Goal: Task Accomplishment & Management: Manage account settings

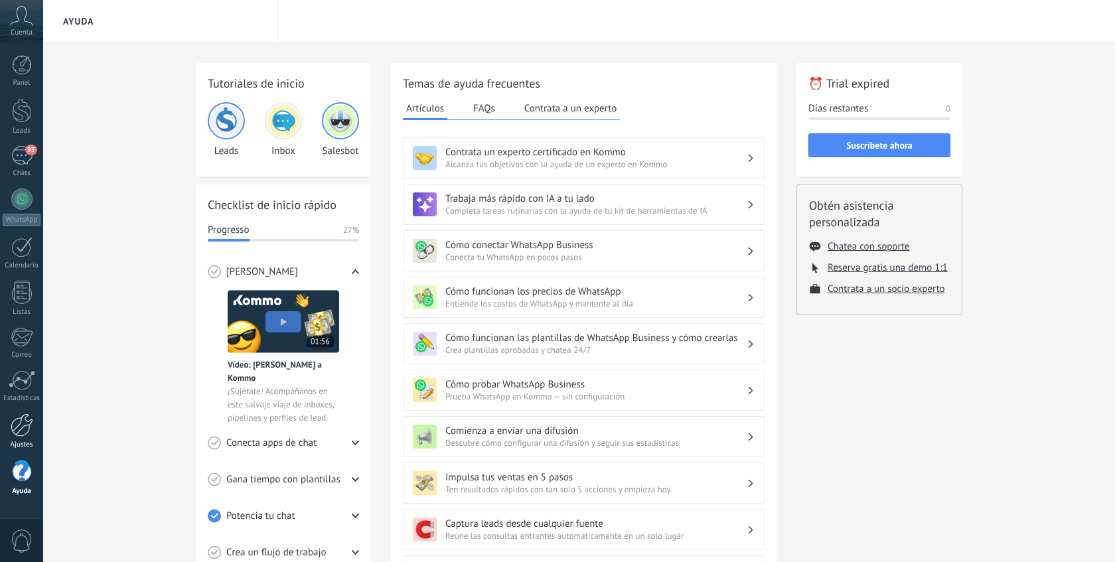
click at [21, 434] on div at bounding box center [22, 424] width 23 height 23
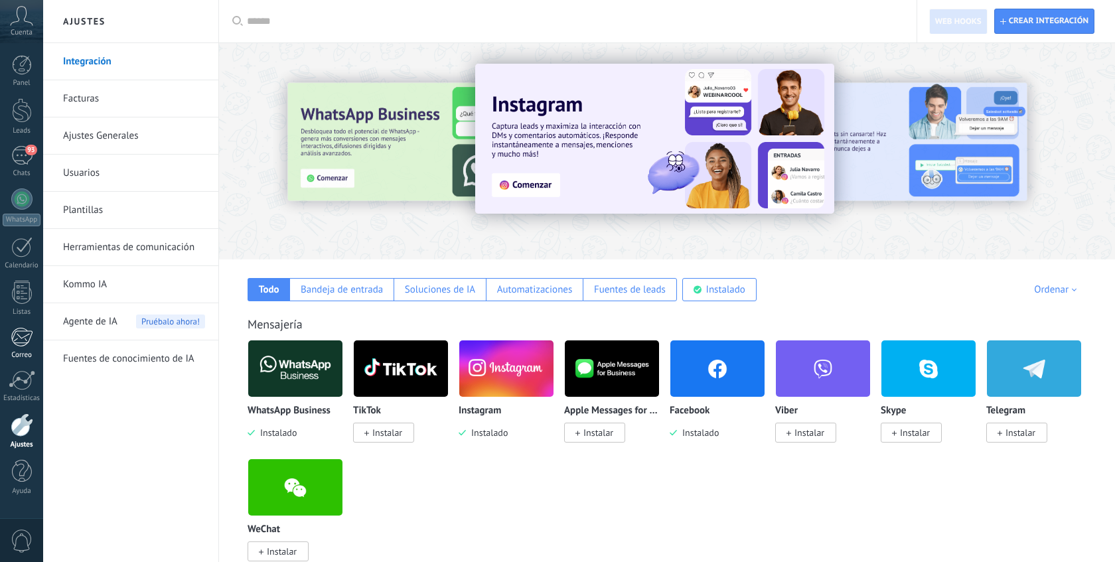
click at [25, 341] on div at bounding box center [22, 337] width 22 height 20
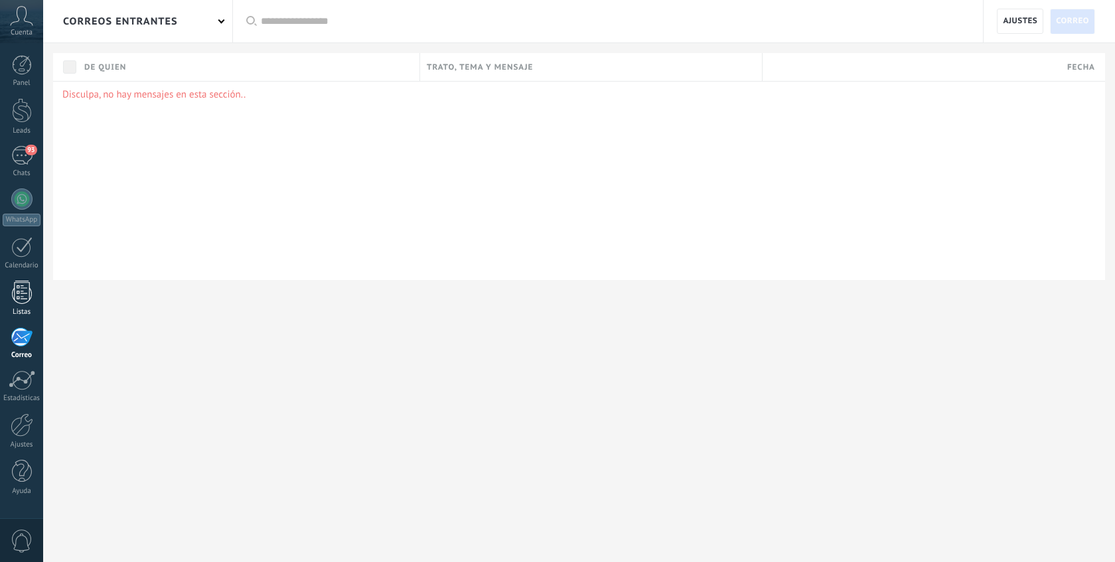
click at [27, 294] on div at bounding box center [22, 292] width 20 height 23
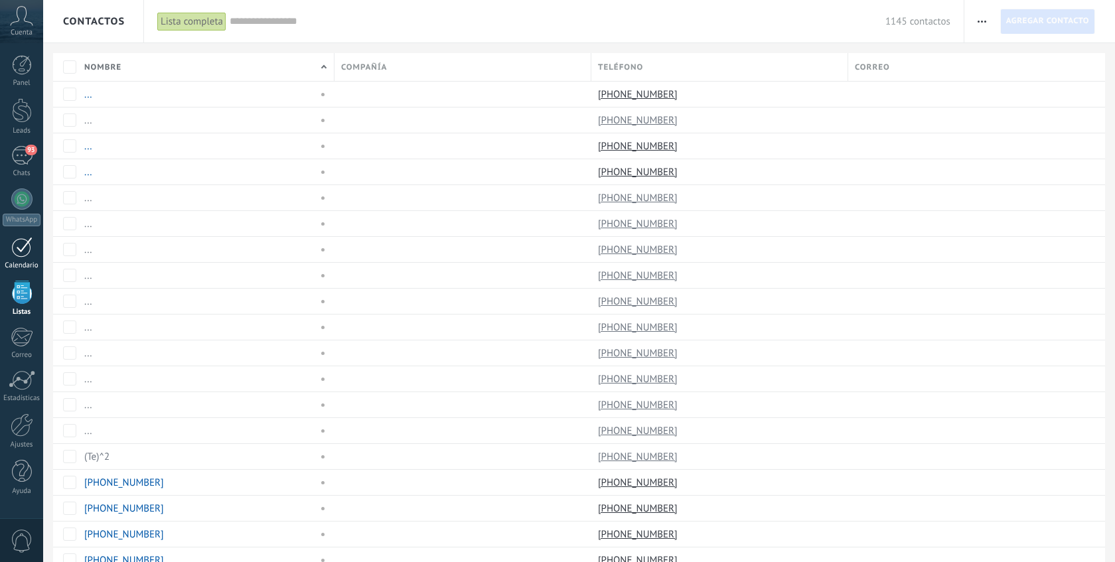
click at [25, 258] on link "Calendario" at bounding box center [21, 253] width 43 height 33
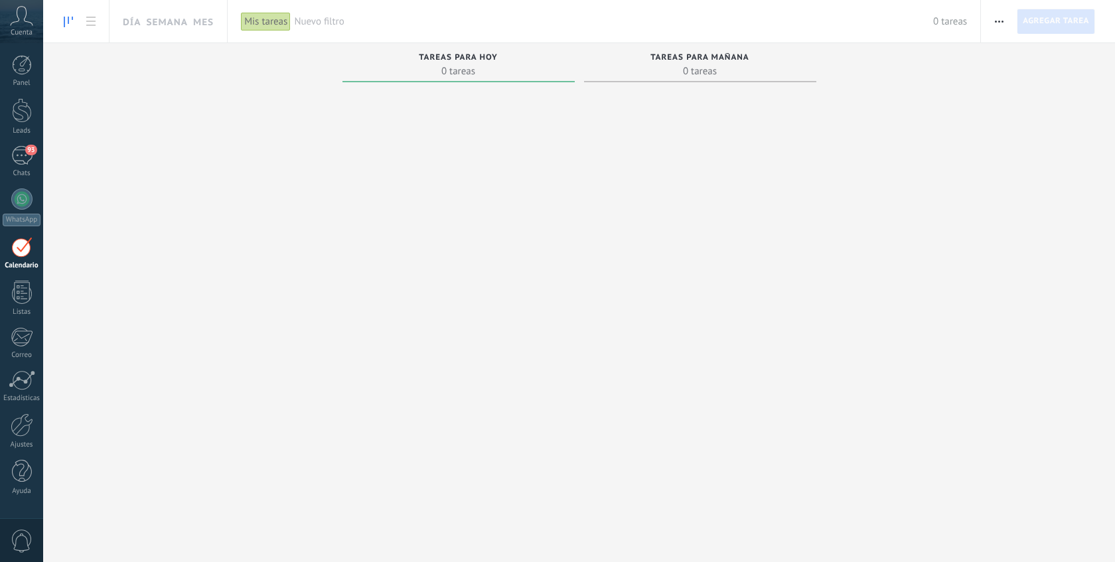
click at [21, 22] on icon at bounding box center [21, 16] width 23 height 20
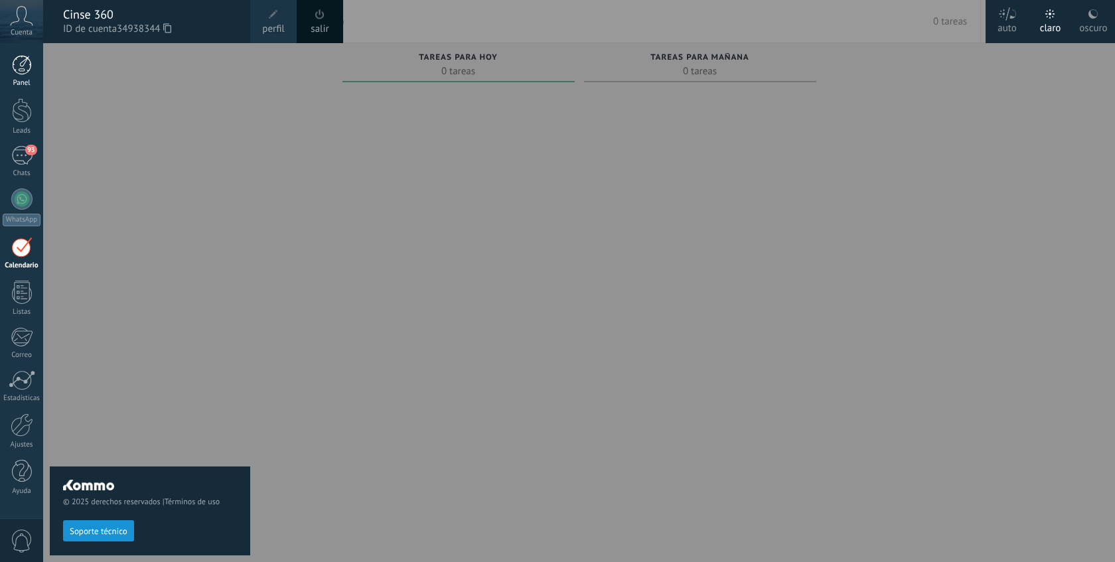
click at [24, 77] on link "Panel" at bounding box center [21, 71] width 43 height 33
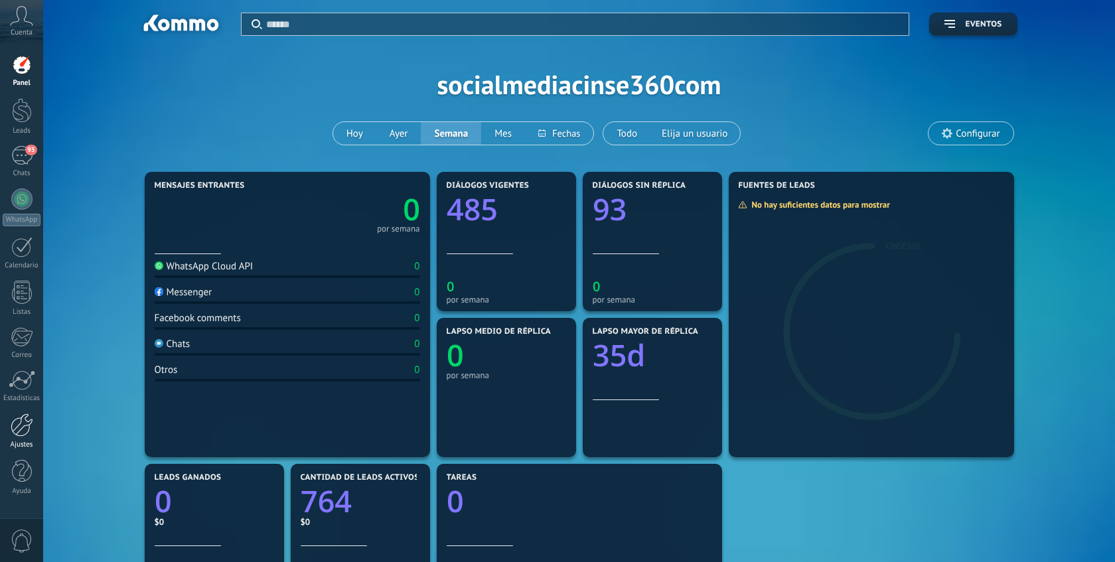
click at [25, 431] on div at bounding box center [22, 424] width 23 height 23
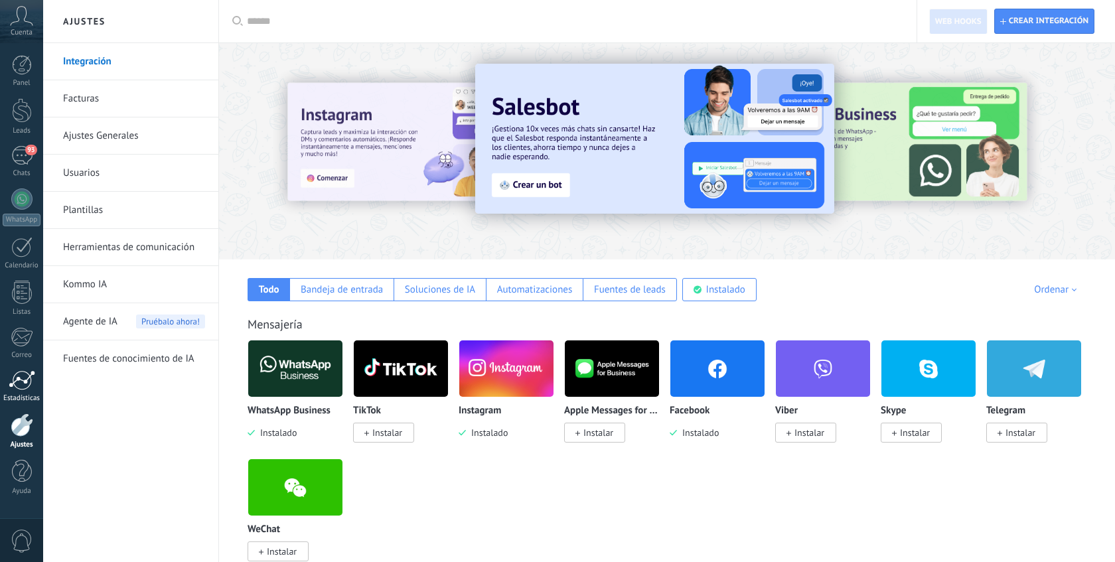
click at [25, 377] on div at bounding box center [22, 380] width 27 height 20
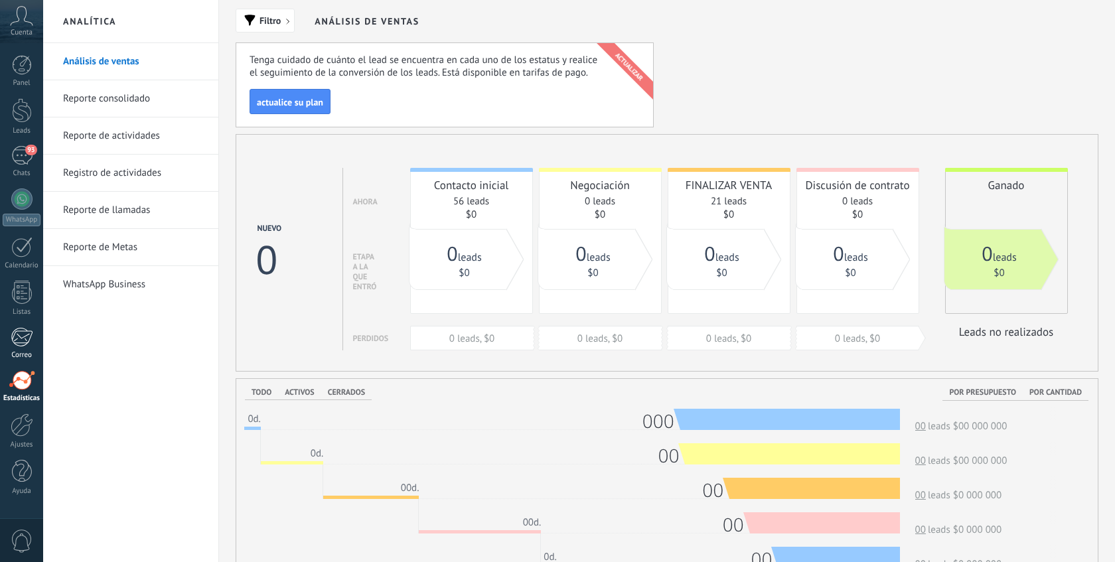
click at [34, 338] on link "Correo" at bounding box center [21, 343] width 43 height 33
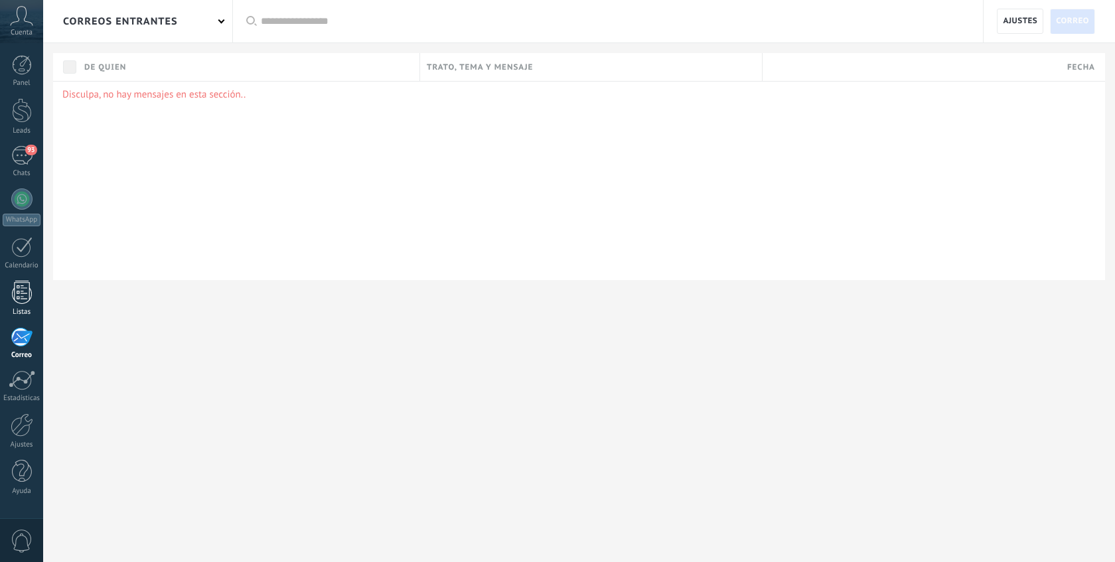
click at [28, 297] on div at bounding box center [22, 292] width 20 height 23
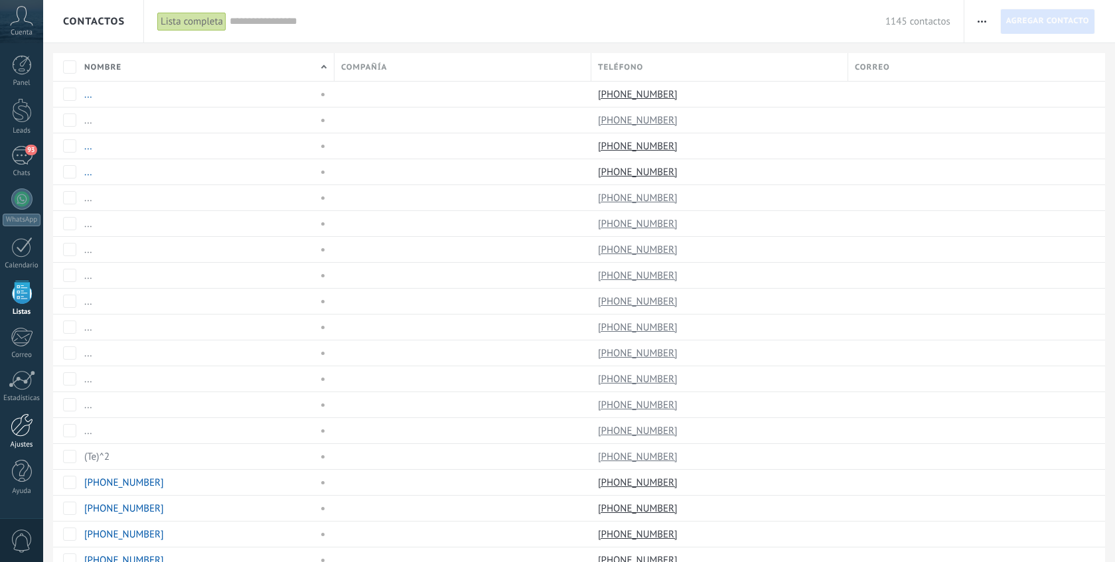
click at [25, 439] on link "Ajustes" at bounding box center [21, 431] width 43 height 36
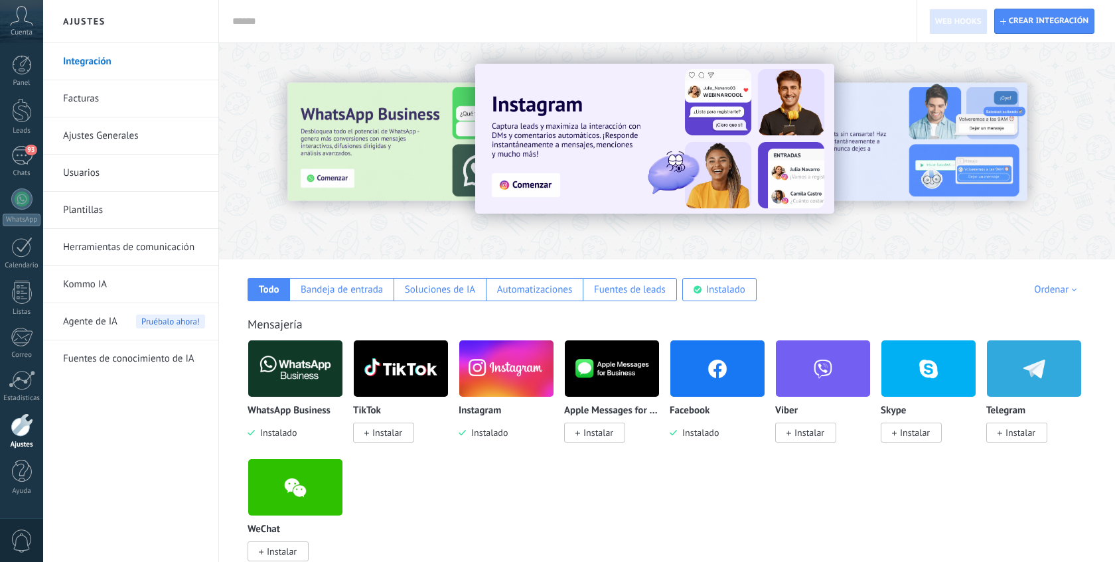
click at [145, 177] on link "Usuarios" at bounding box center [134, 173] width 142 height 37
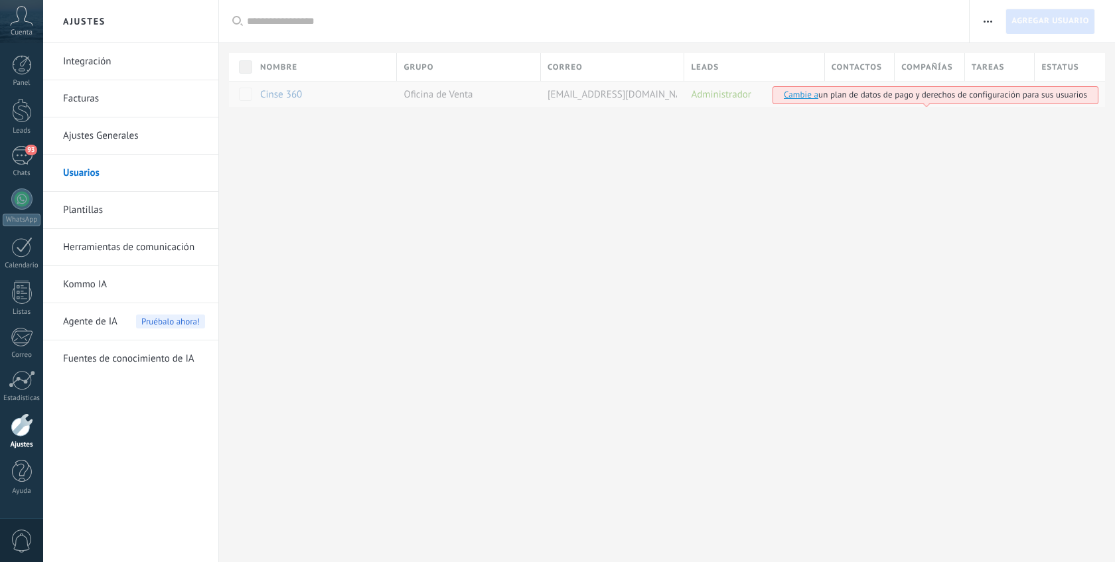
click at [131, 207] on link "Plantillas" at bounding box center [134, 210] width 142 height 37
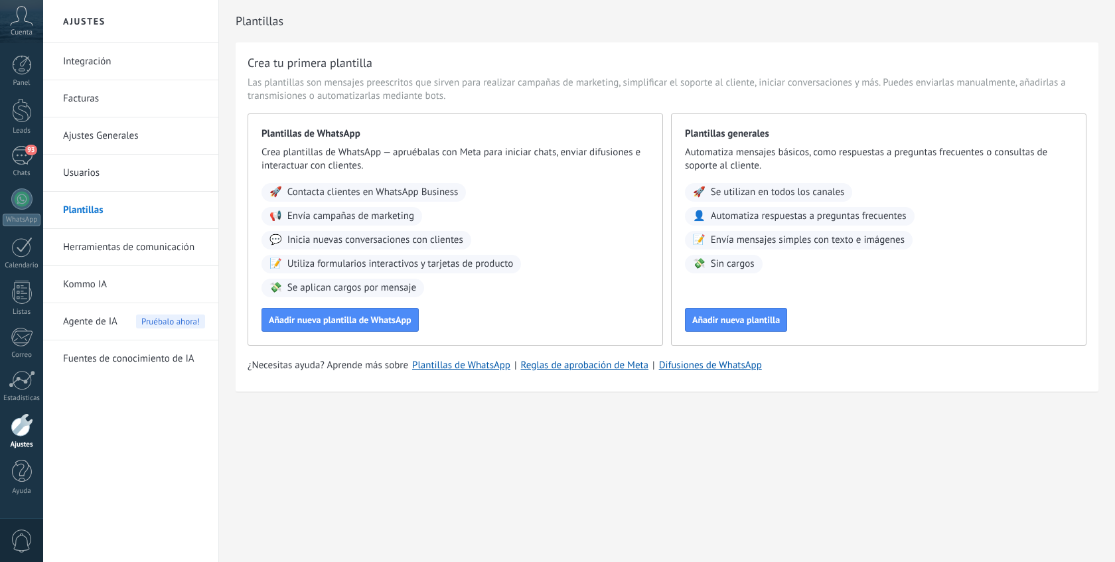
click at [117, 246] on link "Herramientas de comunicación" at bounding box center [134, 247] width 142 height 37
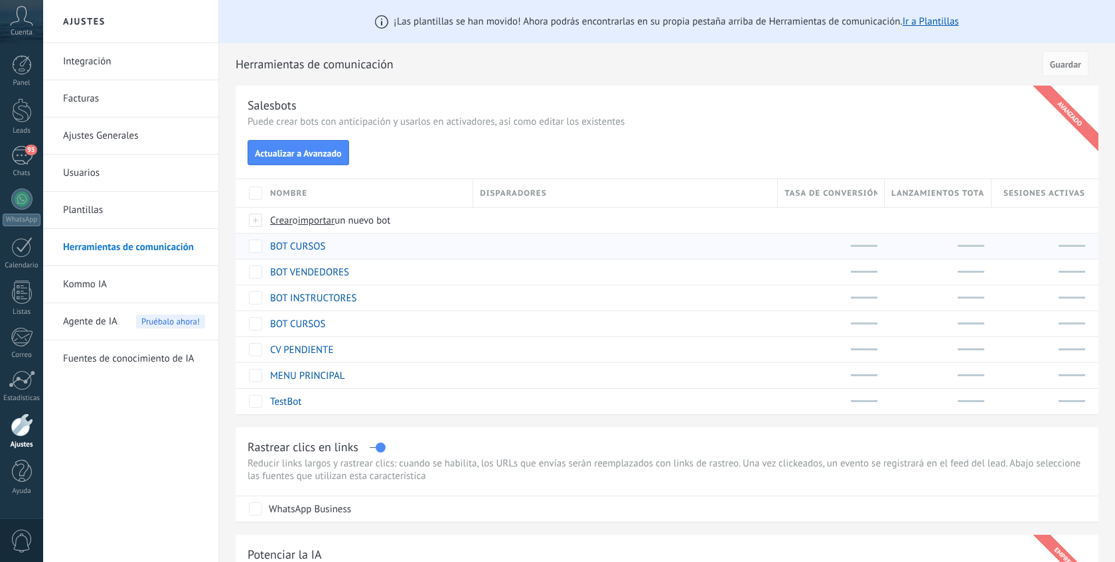
click at [312, 249] on link "BOT CURSOS" at bounding box center [298, 246] width 56 height 13
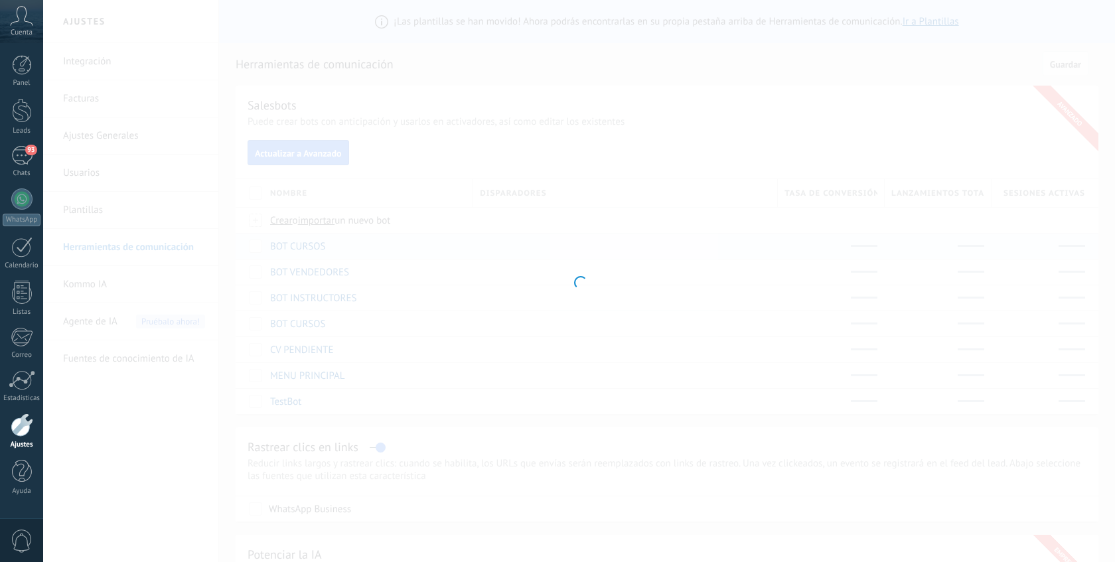
type input "**********"
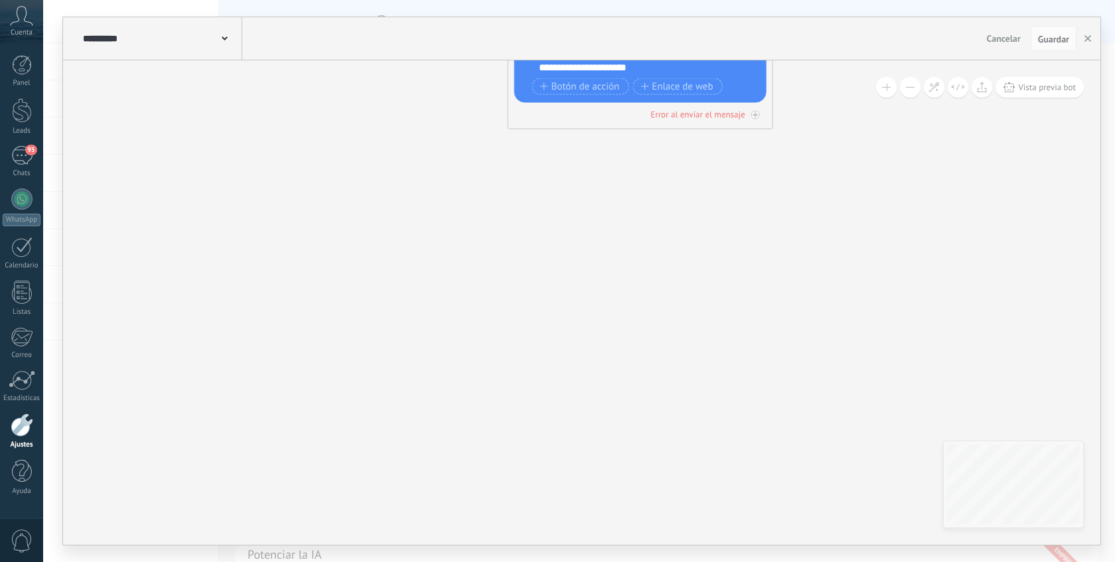
click at [27, 36] on span "Cuenta" at bounding box center [22, 33] width 22 height 9
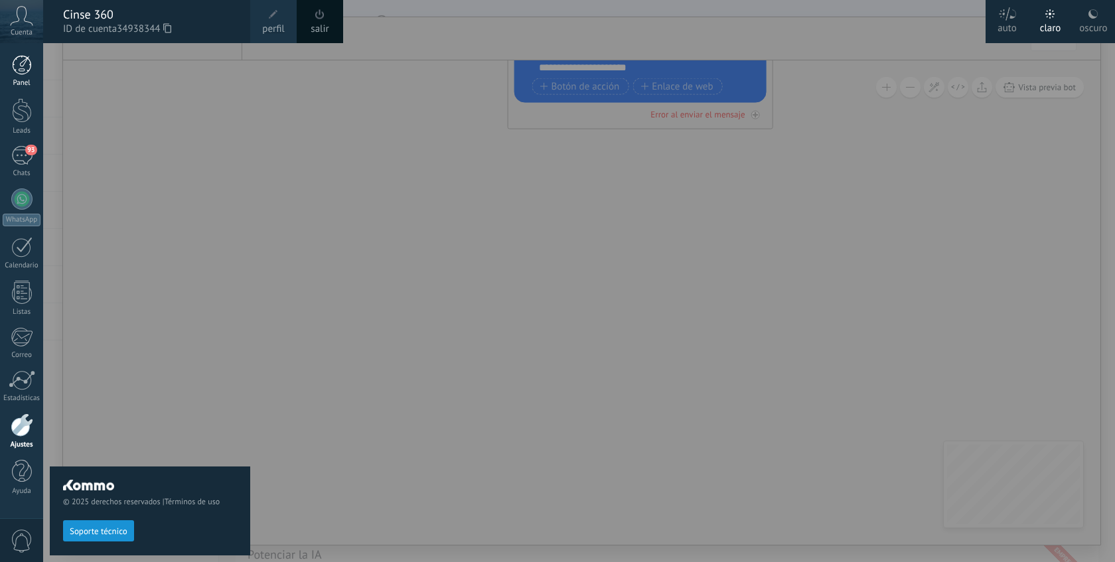
click at [21, 68] on div at bounding box center [22, 65] width 20 height 20
